Goal: Information Seeking & Learning: Understand process/instructions

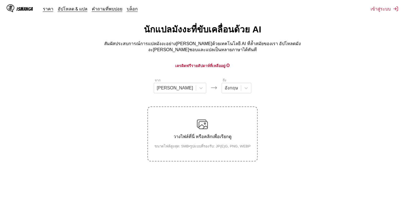
scroll to position [27, 0]
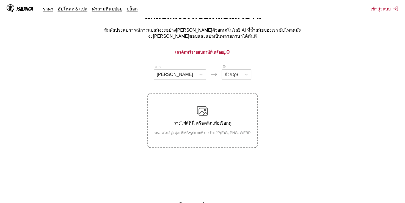
click at [206, 102] on label "วางไฟล์ที่นี่ หรือคลิกเพื่อเรียกดู ขนาดไฟล์สูงสุด: 5MB • รูปแบบที่รองรับ: JP(E)…" at bounding box center [202, 120] width 109 height 54
click at [0, 0] on input "วางไฟล์ที่นี่ หรือคลิกเพื่อเรียกดู ขนาดไฟล์สูงสุด: 5MB • รูปแบบที่รองรับ: JP(E)…" at bounding box center [0, 0] width 0 height 0
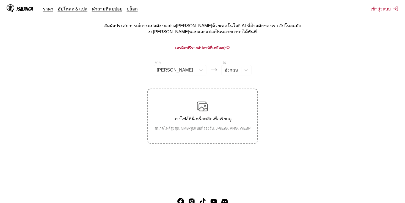
scroll to position [0, 0]
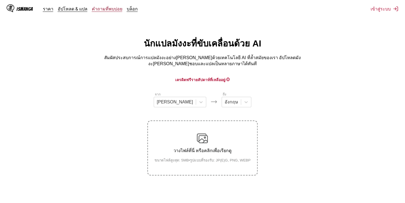
click at [103, 9] on link "คำถามที่พบบ่อย" at bounding box center [107, 8] width 31 height 5
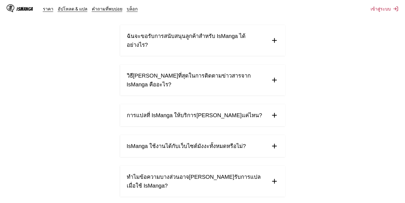
scroll to position [220, 0]
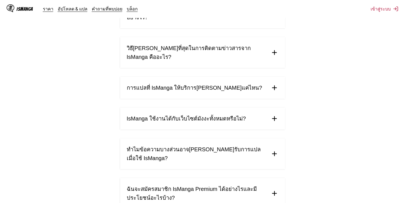
click at [194, 145] on span "ทำไมข้อความบางส่วนอาจ[PERSON_NAME]รับการแปลเมื่อใช้ IsManga?" at bounding box center [196, 154] width 139 height 18
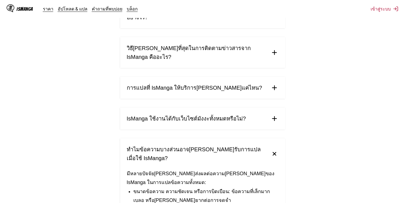
click at [189, 145] on span "ทำไมข้อความบางส่วนอาจ[PERSON_NAME]รับการแปลเมื่อใช้ IsManga?" at bounding box center [196, 154] width 139 height 18
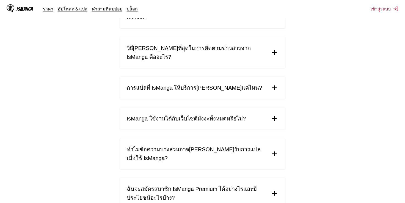
scroll to position [247, 0]
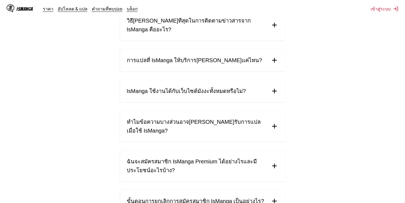
click at [184, 117] on span "ทำไมข้อความบางส่วนอาจ[PERSON_NAME]รับการแปลเมื่อใช้ IsManga?" at bounding box center [196, 126] width 139 height 18
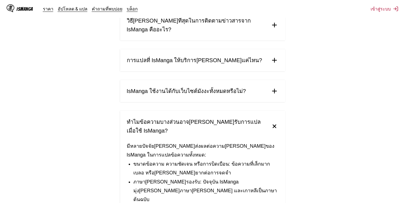
click at [184, 117] on span "ทำไมข้อความบางส่วนอาจ[PERSON_NAME]รับการแปลเมื่อใช้ IsManga?" at bounding box center [196, 126] width 139 height 18
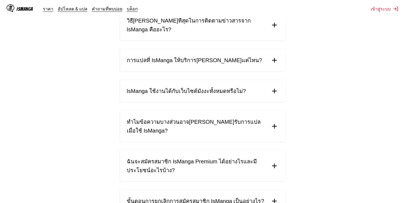
click at [157, 157] on span "ฉันจะสมัครสมาชิก IsManga Premium ได้อย่างไรและมีประโยชน์อะไรบ้าง?" at bounding box center [196, 166] width 139 height 18
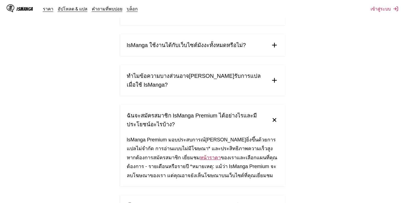
click at [163, 104] on summary "ฉันจะสมัครสมาชิก IsManga Premium ได้อย่างไรและมีประโยชน์อะไรบ้าง?" at bounding box center [202, 119] width 165 height 31
